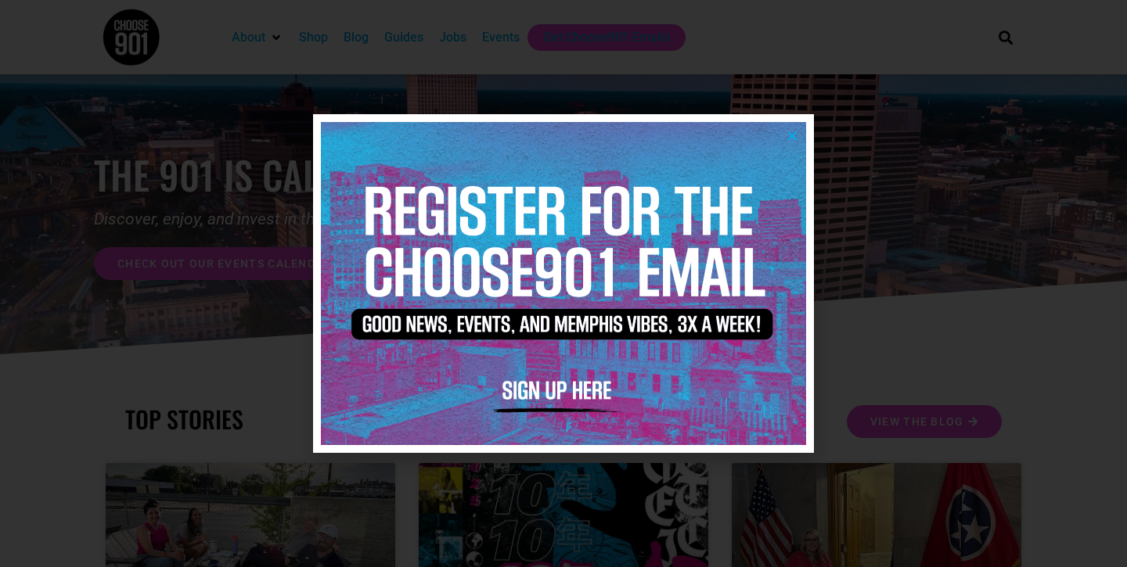
click at [789, 136] on icon "Close" at bounding box center [792, 136] width 12 height 12
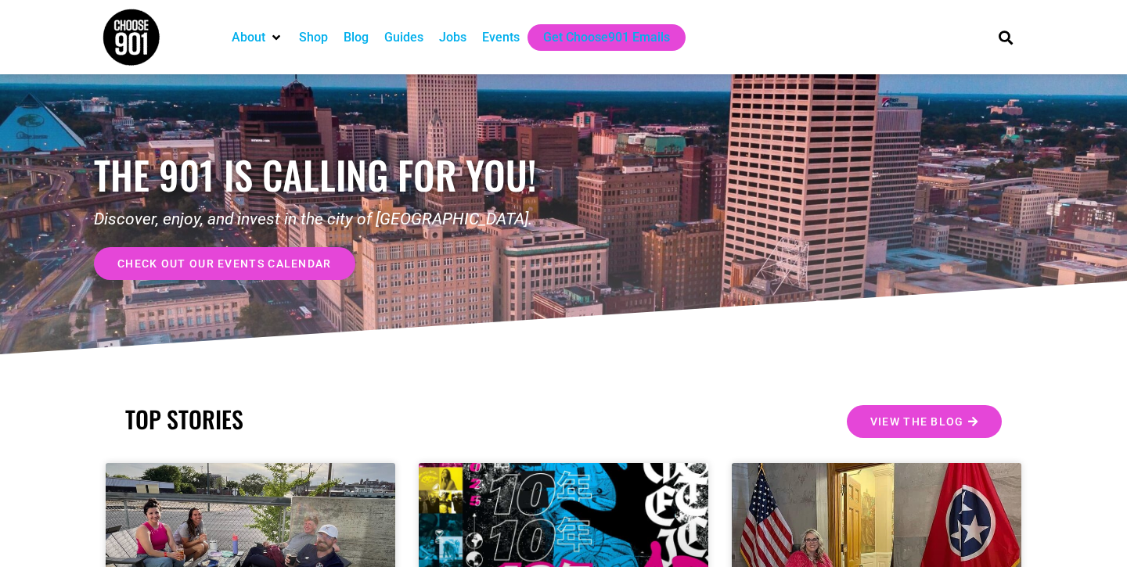
click at [451, 41] on div "Jobs" at bounding box center [452, 37] width 27 height 19
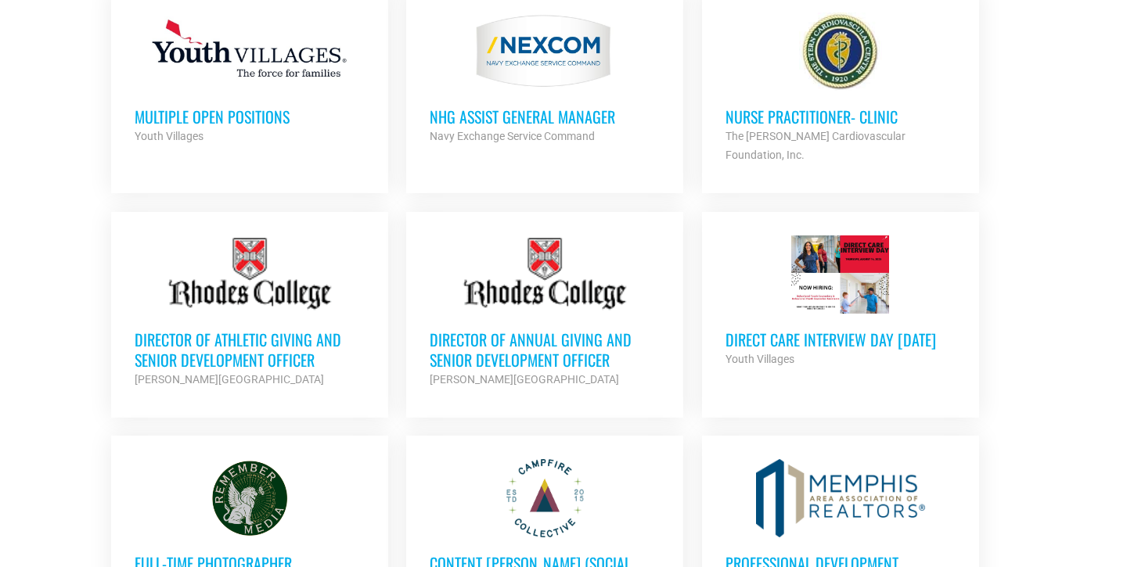
scroll to position [728, 0]
click at [208, 133] on div "Youth Villages" at bounding box center [250, 137] width 230 height 19
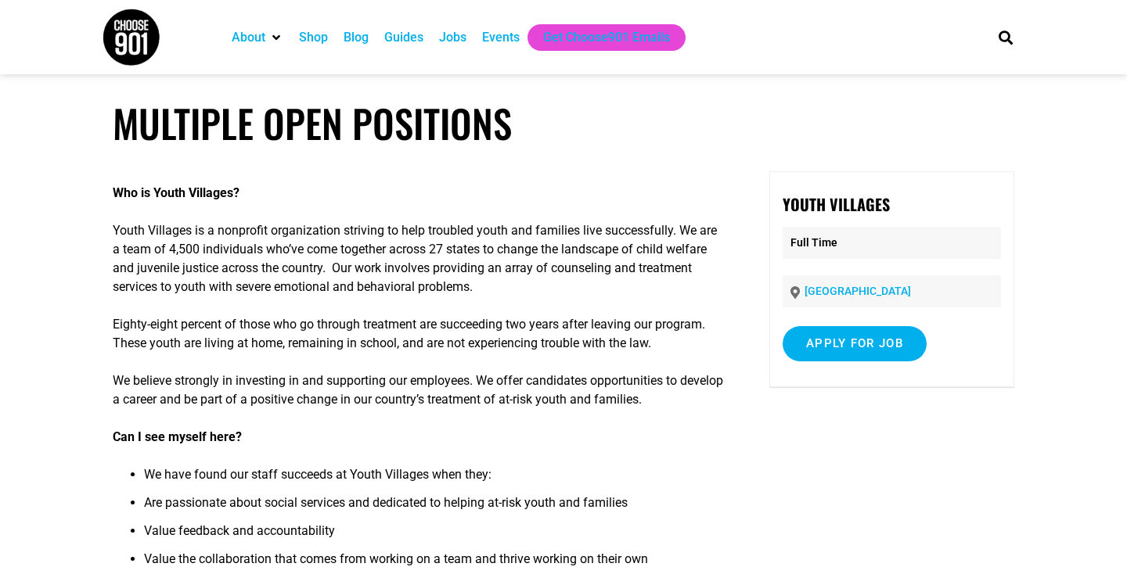
scroll to position [1, 0]
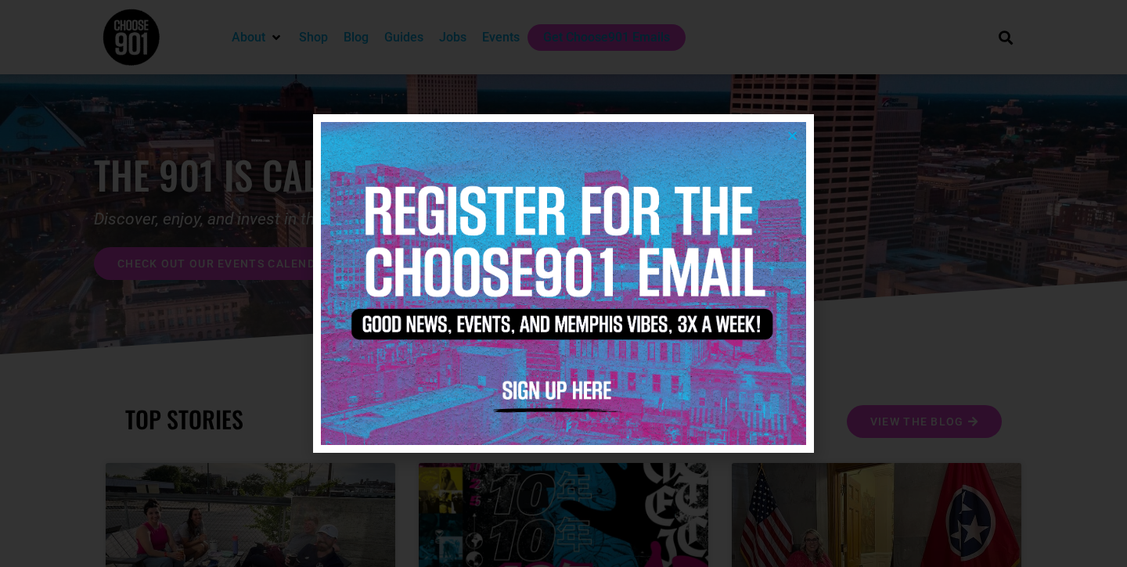
click at [787, 137] on icon "Close" at bounding box center [792, 136] width 12 height 12
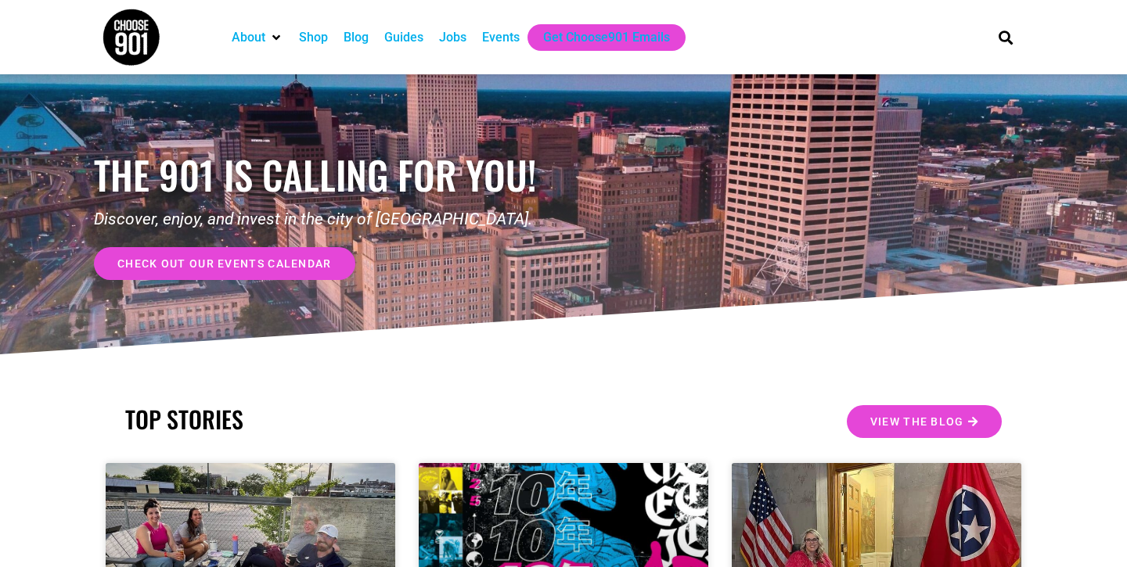
click at [451, 40] on div "Jobs" at bounding box center [452, 37] width 27 height 19
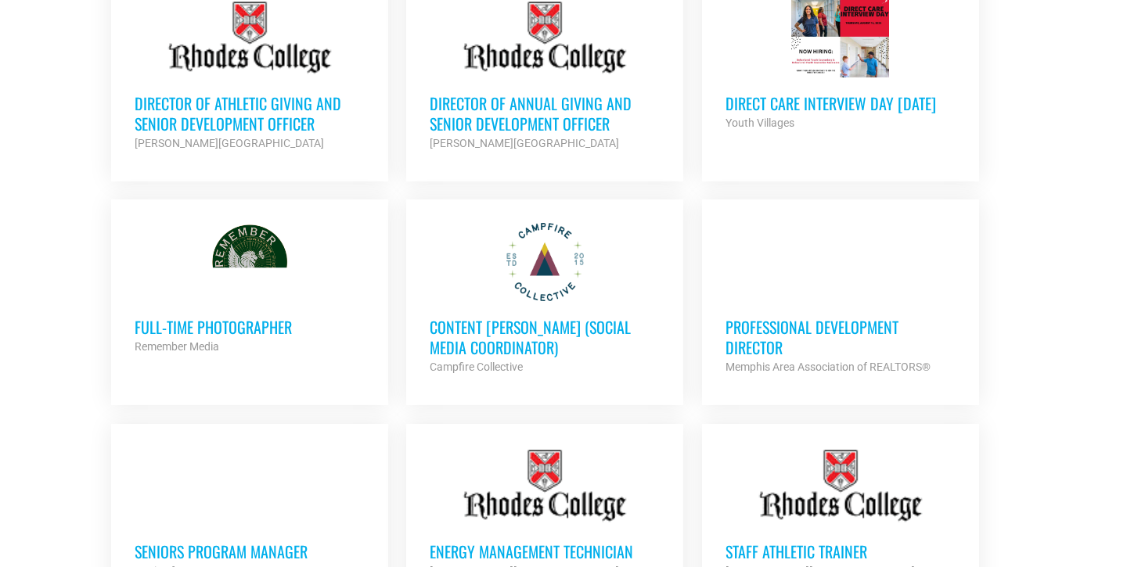
scroll to position [1207, 0]
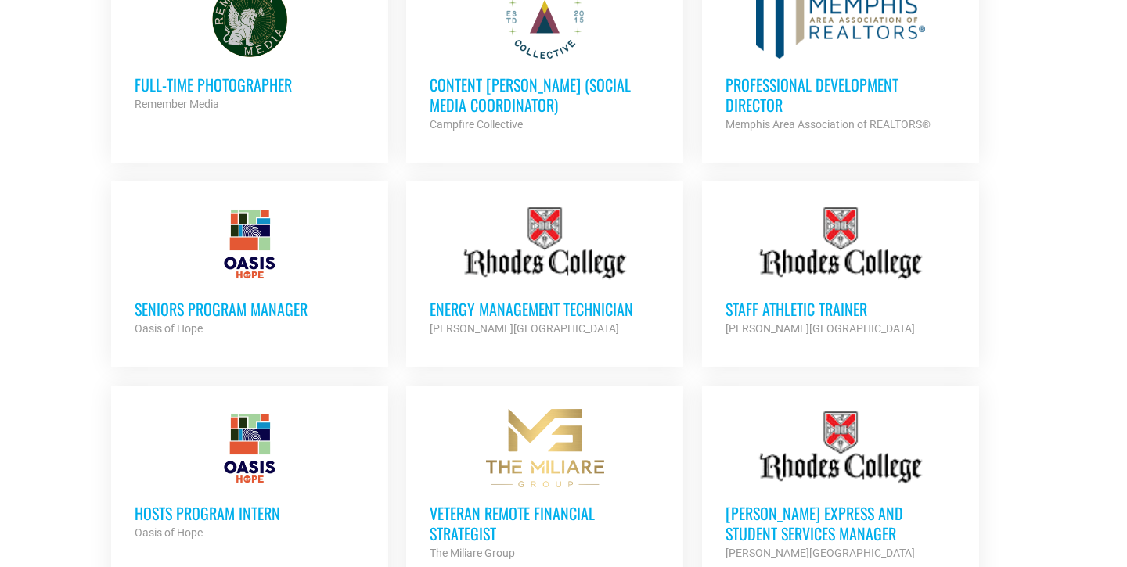
click at [279, 299] on h3 "Seniors Program Manager" at bounding box center [250, 309] width 230 height 20
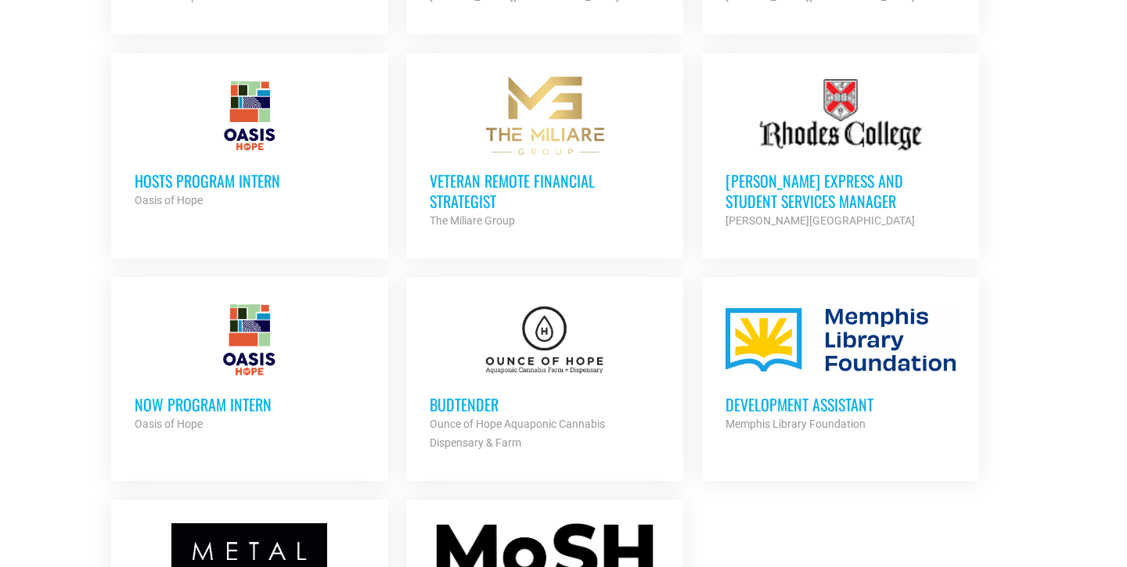
scroll to position [1777, 0]
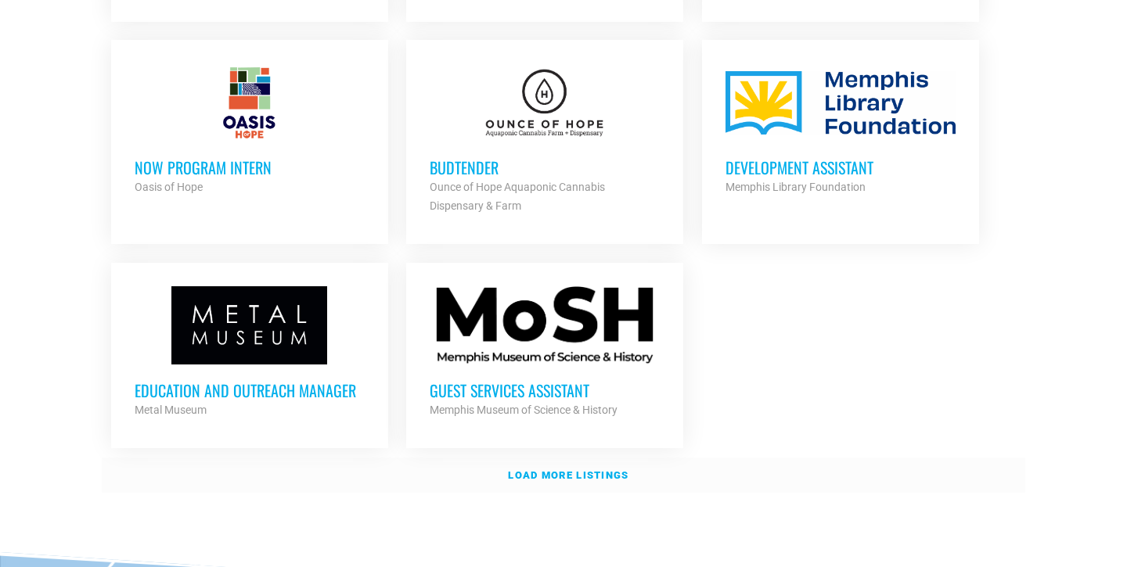
click at [561, 469] on strong "Load more listings" at bounding box center [568, 475] width 121 height 12
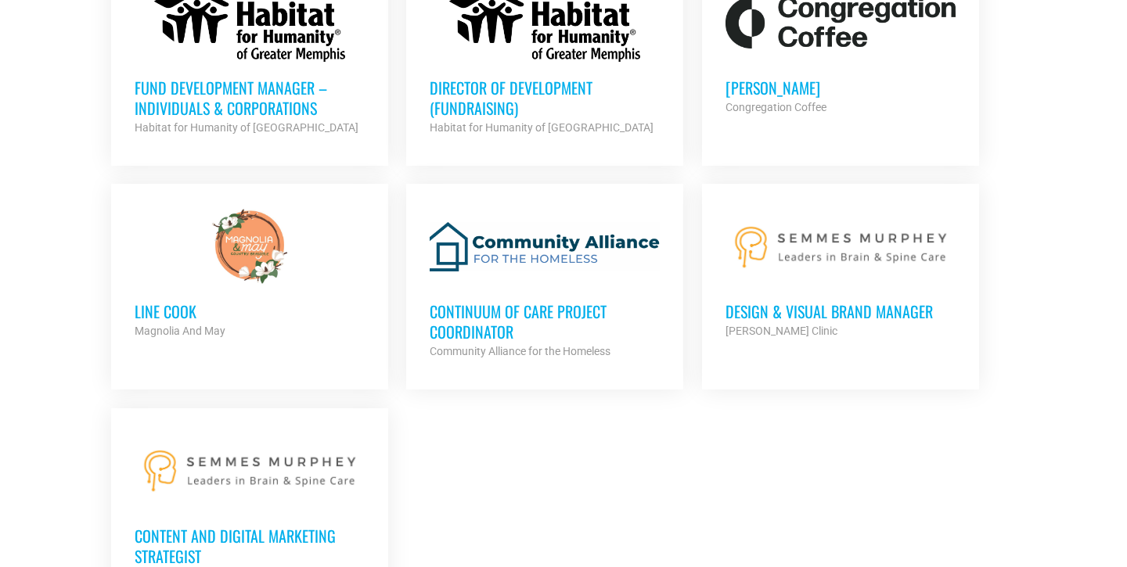
scroll to position [3240, 0]
click at [583, 300] on h3 "Continuum of Care Project Coordinator" at bounding box center [545, 320] width 230 height 41
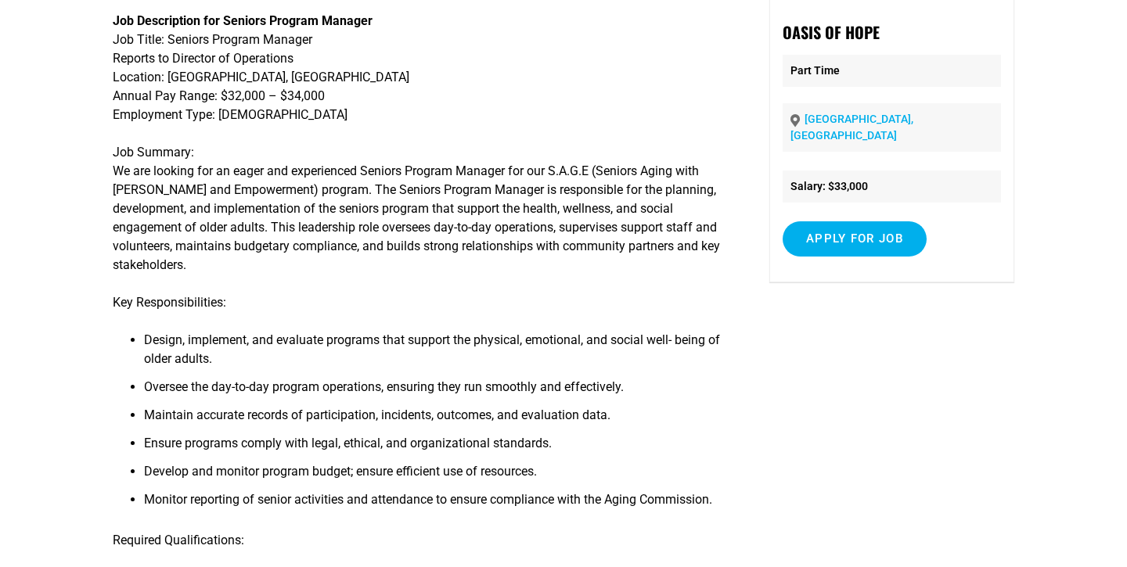
scroll to position [632, 0]
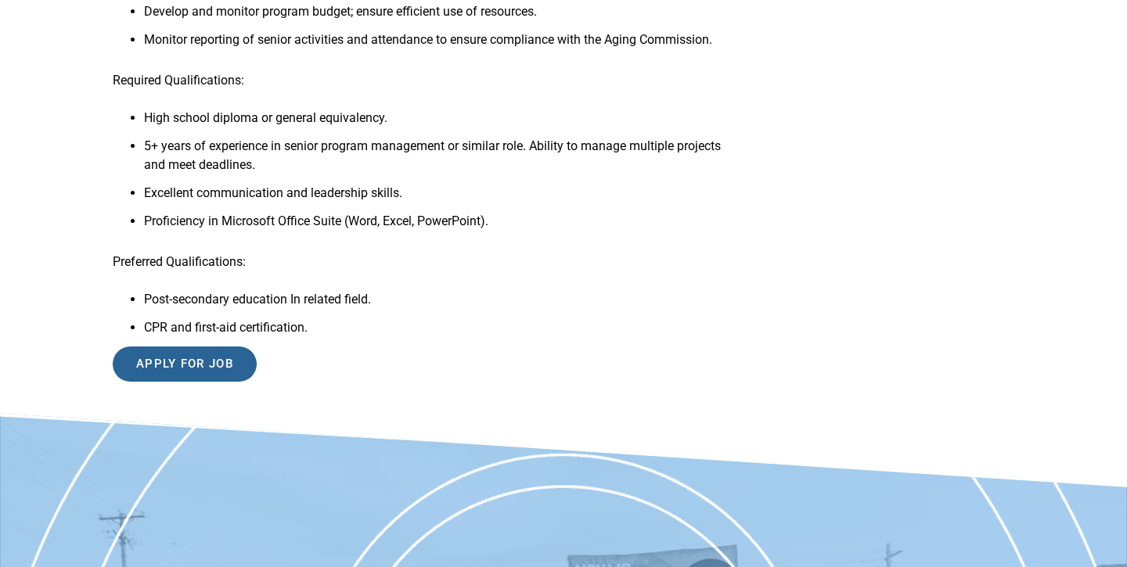
click at [199, 369] on input "Apply for job" at bounding box center [185, 364] width 144 height 35
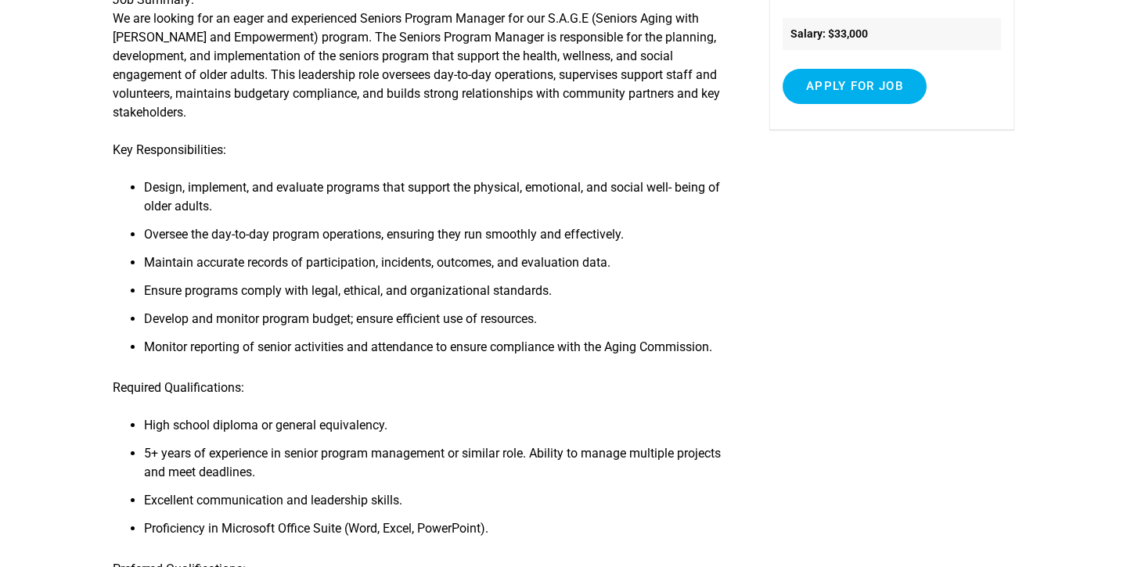
scroll to position [325, 0]
click at [646, 5] on p "Job Summary: We are looking for an eager and experienced Seniors Program Manage…" at bounding box center [418, 56] width 611 height 131
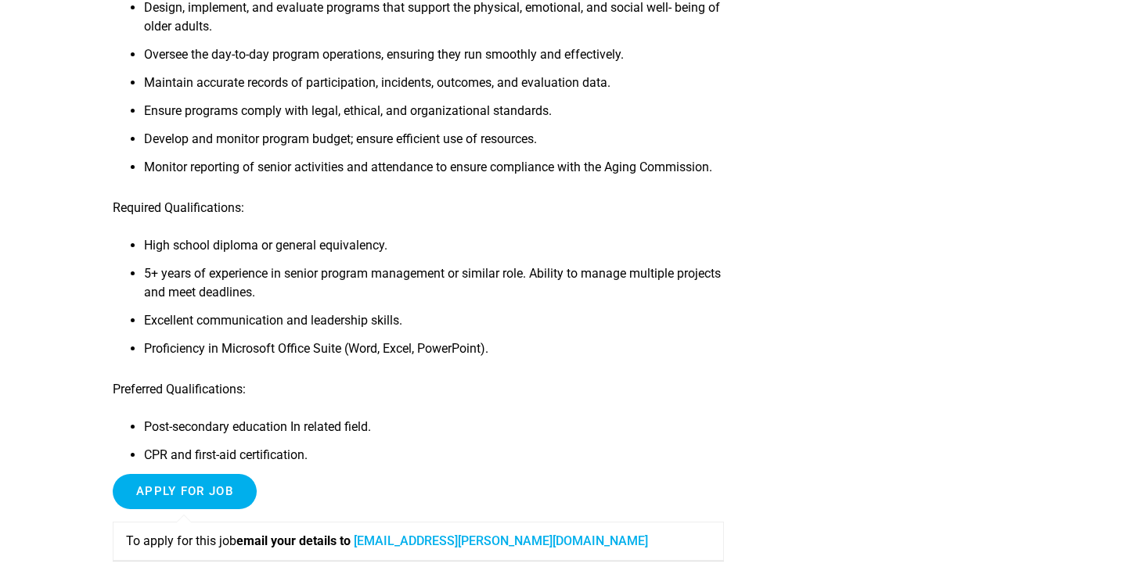
scroll to position [507, 0]
